Goal: Check status: Check status

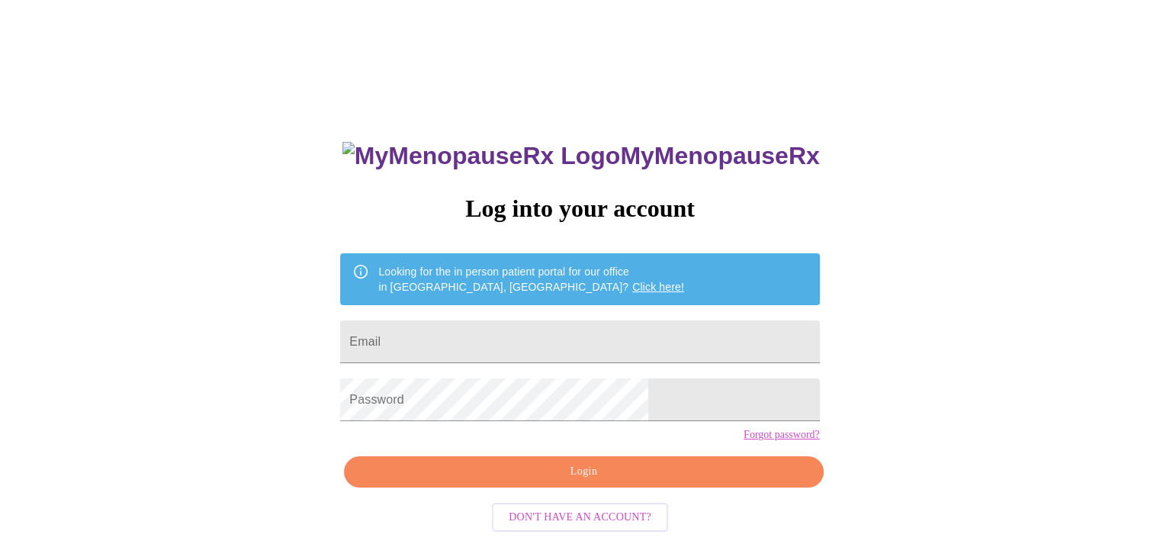
click at [661, 142] on h3 "MyMenopauseRx" at bounding box center [580, 156] width 477 height 28
click at [564, 342] on input "Email" at bounding box center [579, 341] width 479 height 43
click at [522, 333] on input "Email" at bounding box center [579, 341] width 479 height 43
type input "cgarter13@gmail.com"
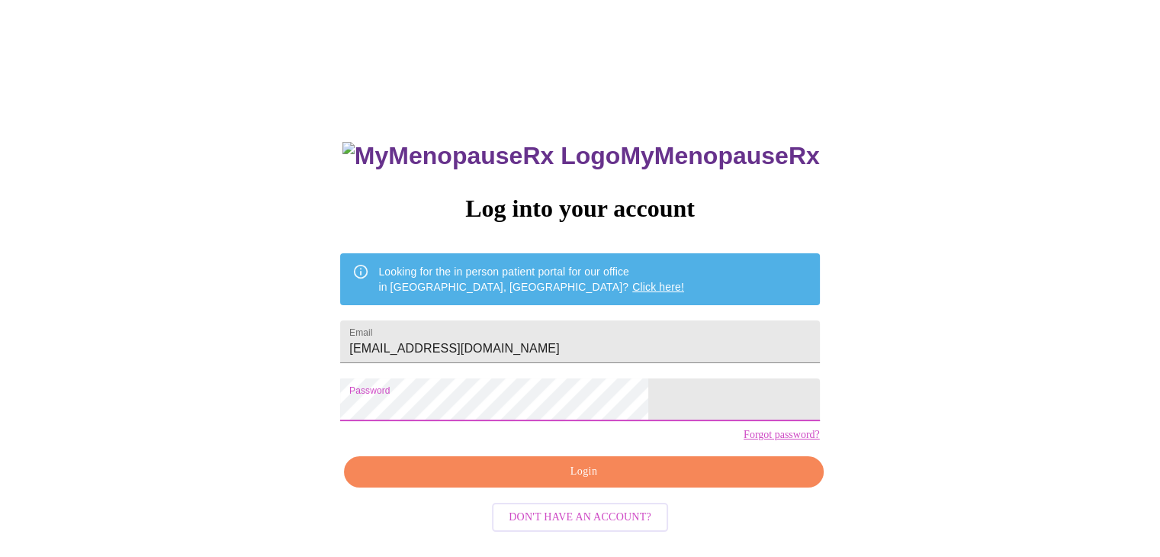
click at [573, 481] on span "Login" at bounding box center [584, 471] width 444 height 19
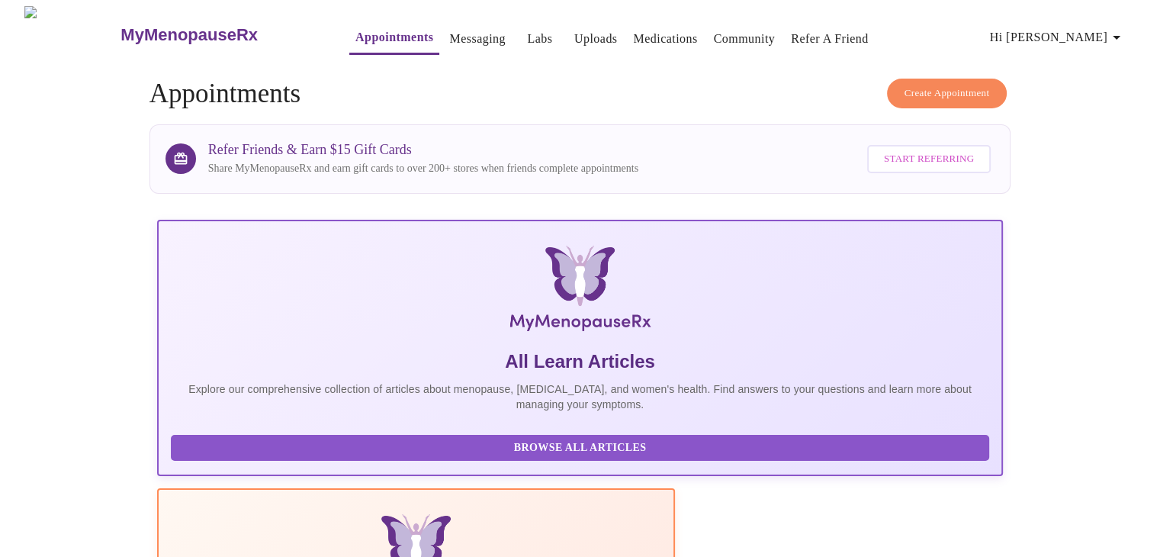
click at [649, 34] on link "Medications" at bounding box center [665, 38] width 64 height 21
